Goal: Information Seeking & Learning: Learn about a topic

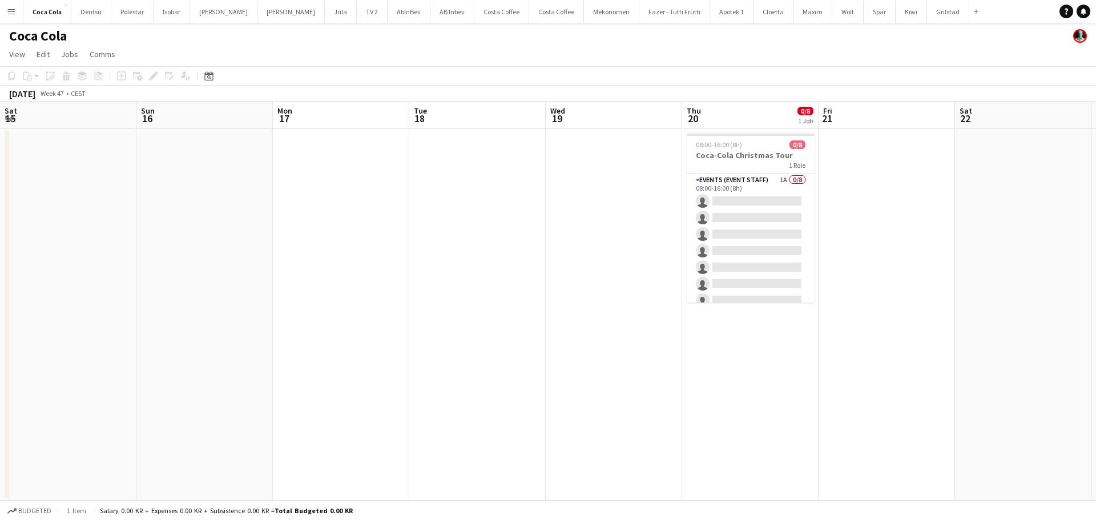
scroll to position [0, 430]
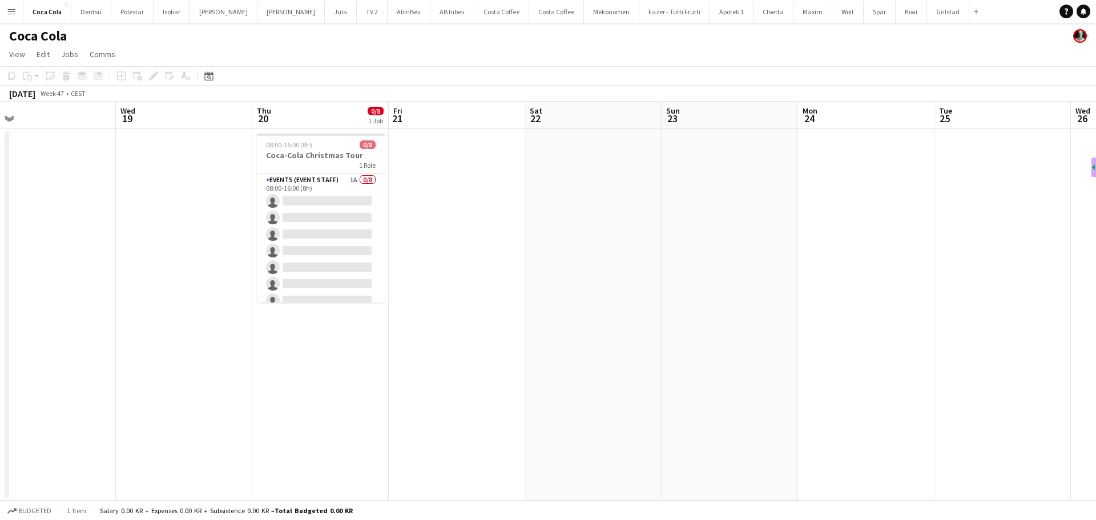
click at [7, 18] on button "Menu" at bounding box center [11, 11] width 23 height 23
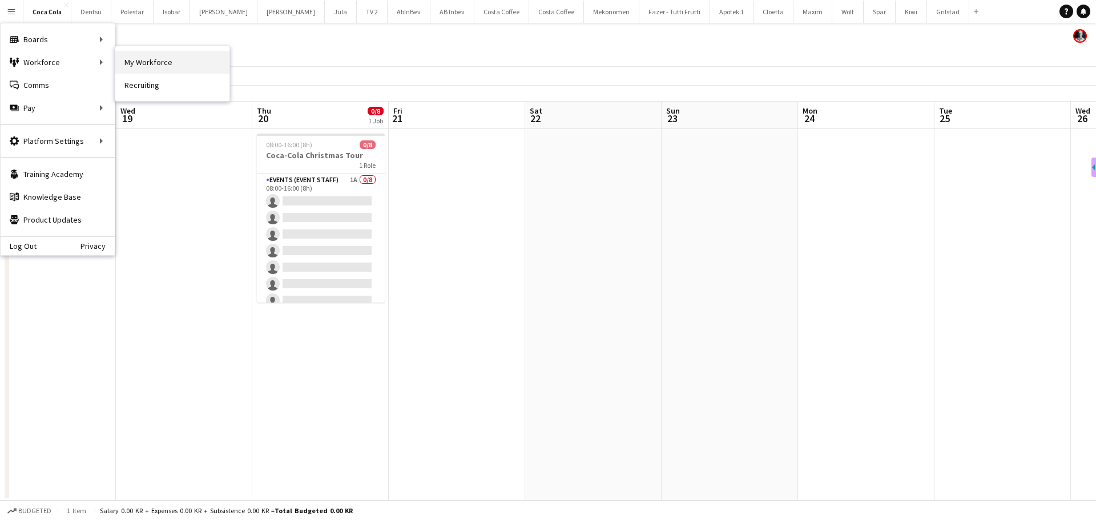
click at [122, 57] on link "My Workforce" at bounding box center [172, 62] width 114 height 23
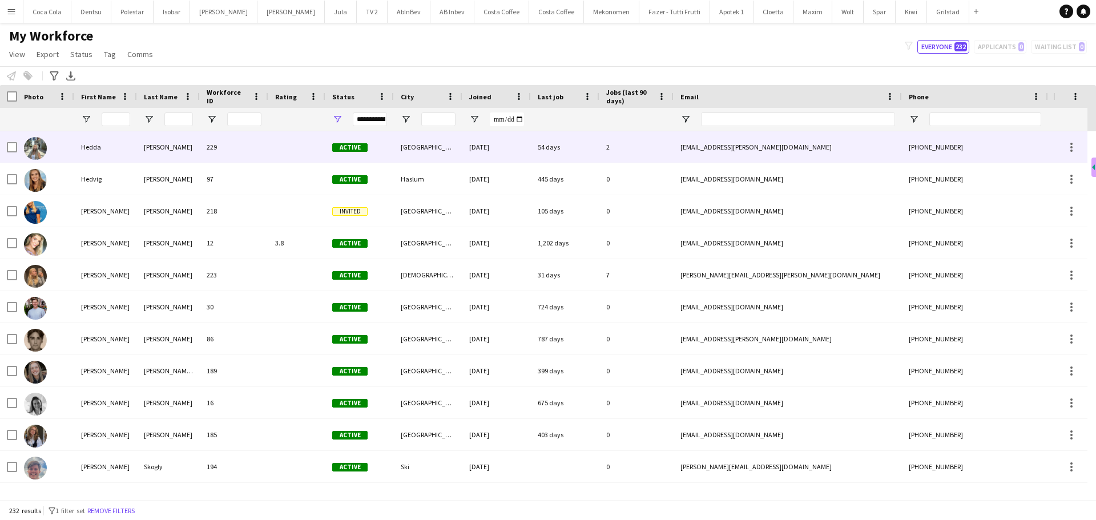
click at [118, 146] on div "Hedda" at bounding box center [105, 146] width 63 height 31
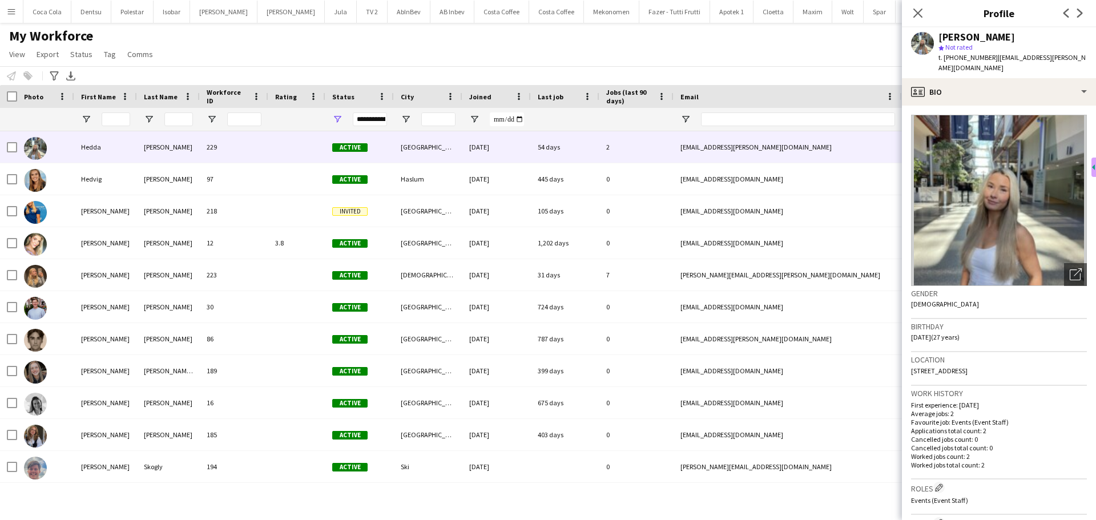
click at [1001, 171] on img at bounding box center [999, 200] width 176 height 171
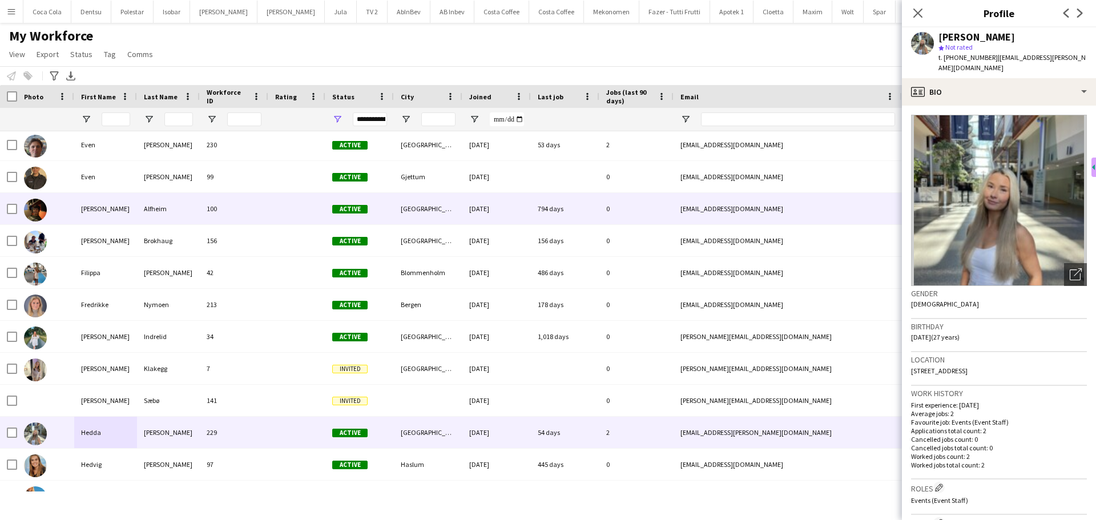
scroll to position [2055, 0]
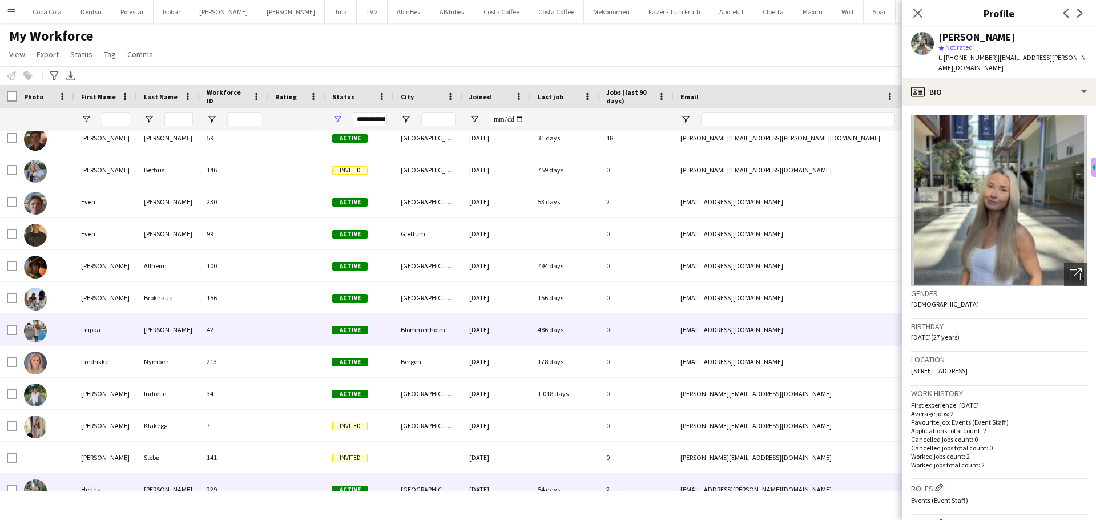
click at [126, 324] on div "Filippa" at bounding box center [105, 329] width 63 height 31
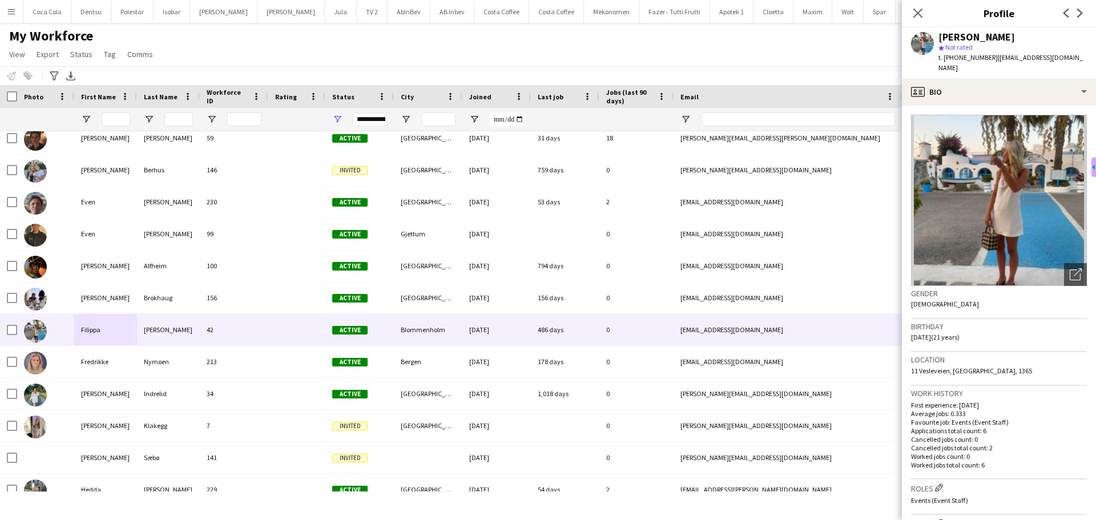
click at [964, 163] on img at bounding box center [999, 200] width 176 height 171
click at [1064, 263] on div "Open photos pop-in" at bounding box center [1075, 274] width 23 height 23
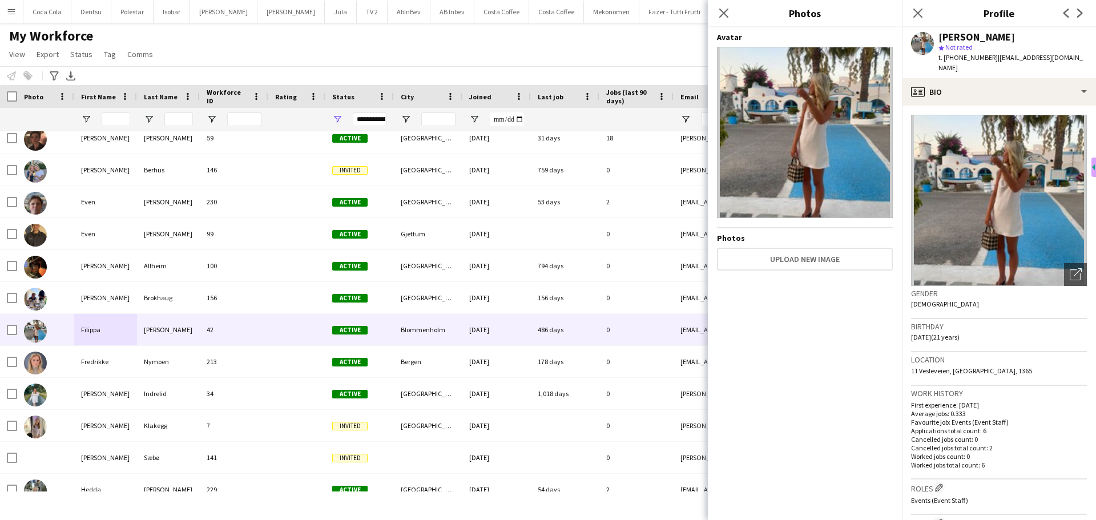
click at [797, 118] on img at bounding box center [805, 132] width 176 height 171
click at [912, 16] on app-icon "Close pop-in" at bounding box center [918, 13] width 17 height 17
